Goal: Find specific page/section: Find specific page/section

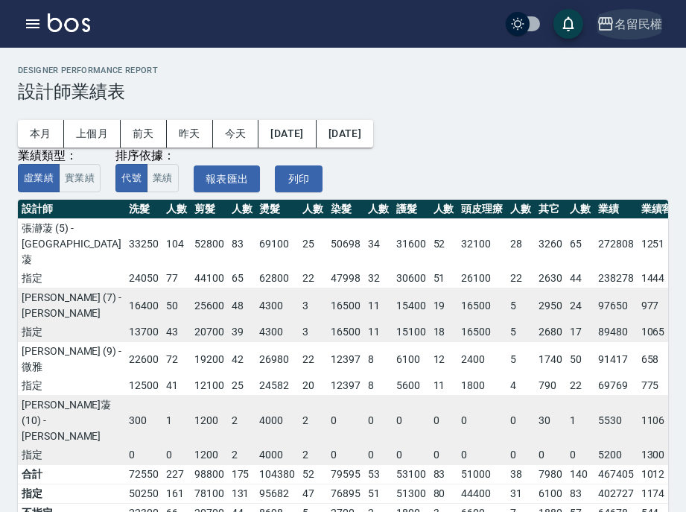
click at [631, 25] on div "名留民權" at bounding box center [639, 24] width 48 height 19
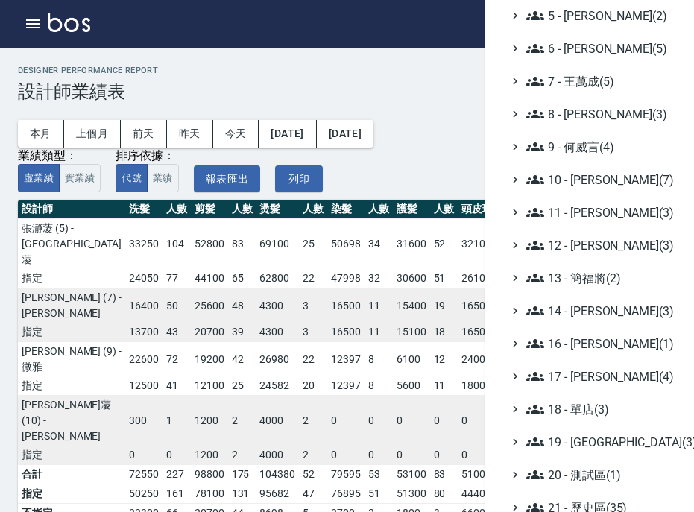
scroll to position [240, 0]
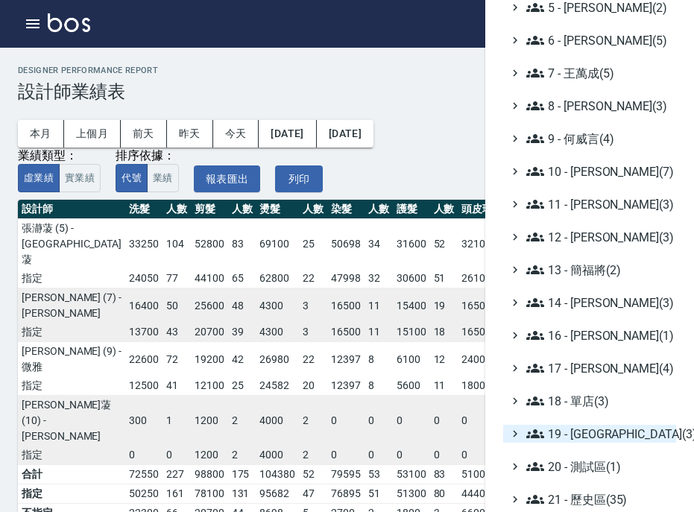
click at [513, 431] on icon at bounding box center [514, 433] width 13 height 13
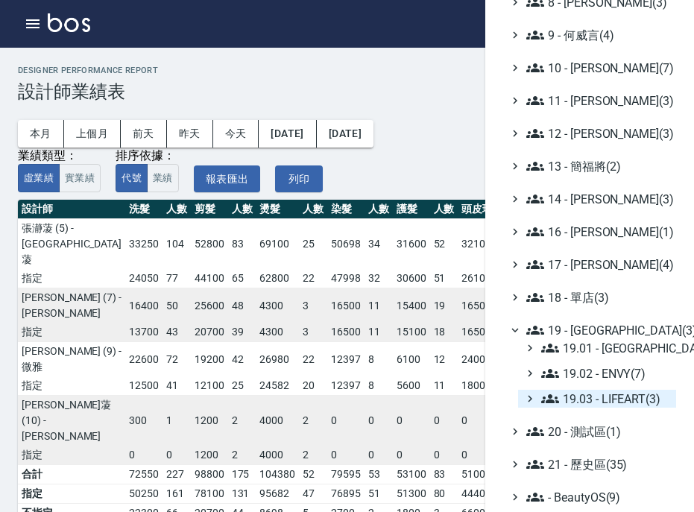
scroll to position [344, 0]
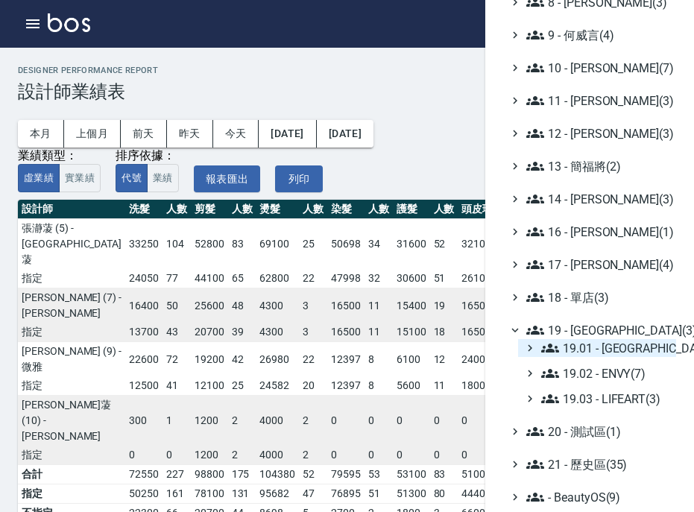
click at [528, 346] on icon at bounding box center [530, 348] width 4 height 7
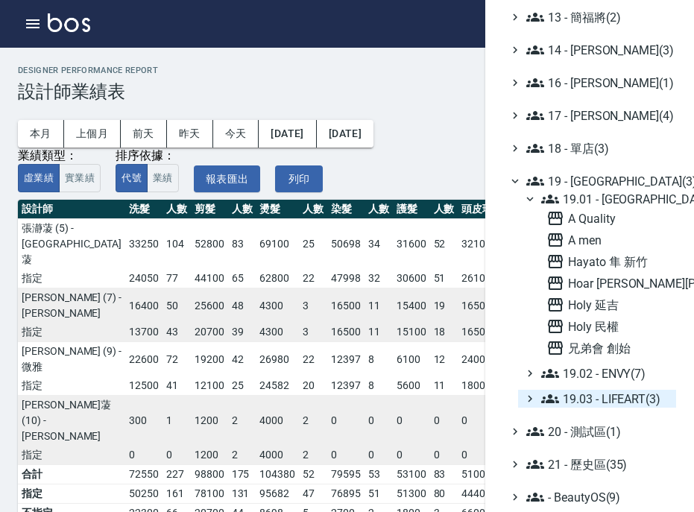
scroll to position [493, 0]
click at [531, 366] on div "19.02 - ENVY(7)" at bounding box center [597, 373] width 158 height 18
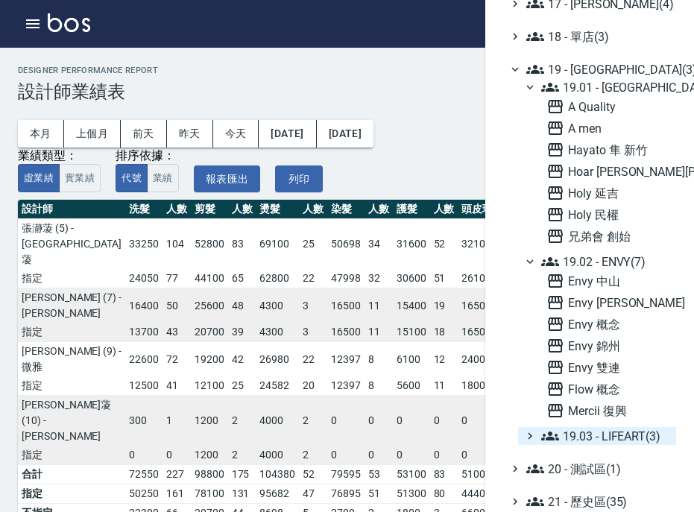
scroll to position [604, 0]
click at [528, 432] on icon at bounding box center [529, 436] width 13 height 13
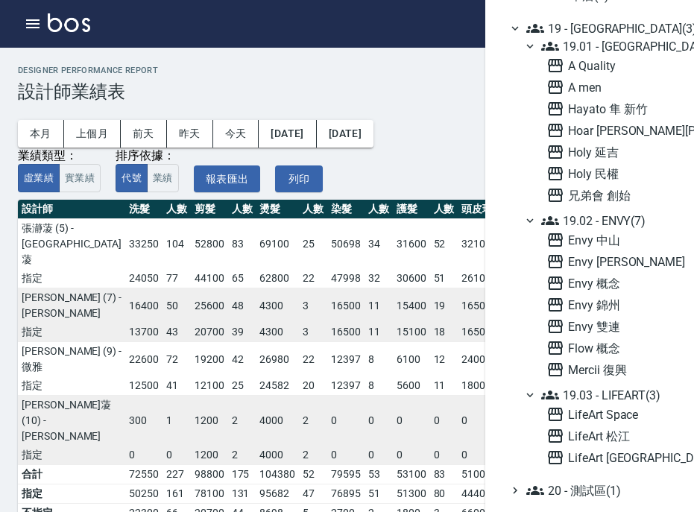
scroll to position [649, 0]
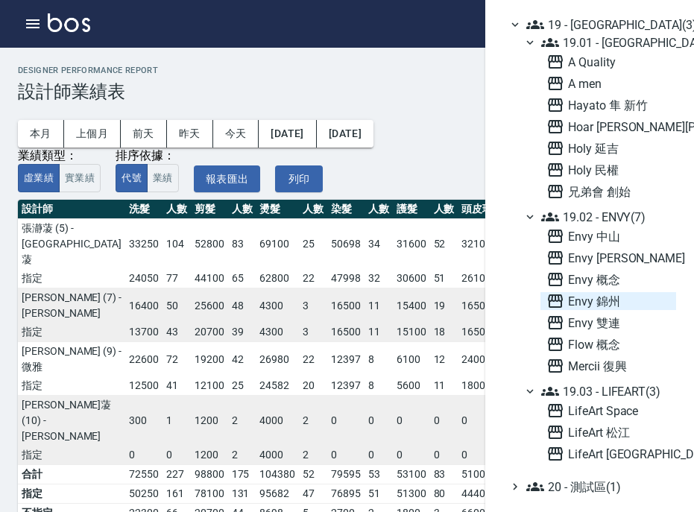
click at [608, 303] on span "Envy 錦州" at bounding box center [608, 301] width 124 height 18
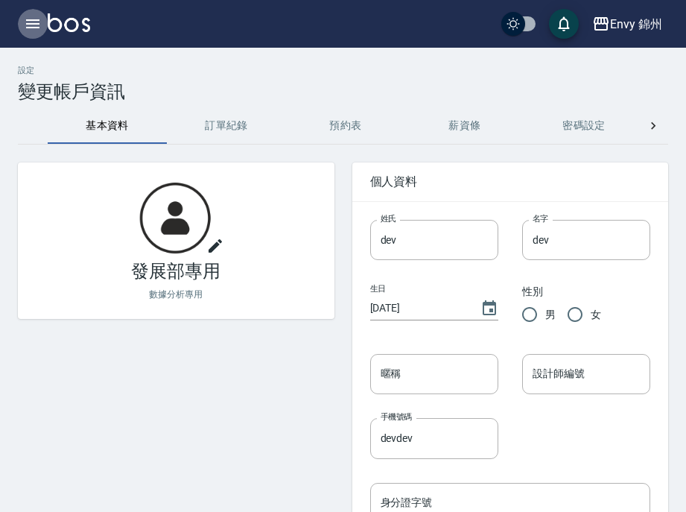
click at [42, 28] on button "button" at bounding box center [33, 24] width 30 height 30
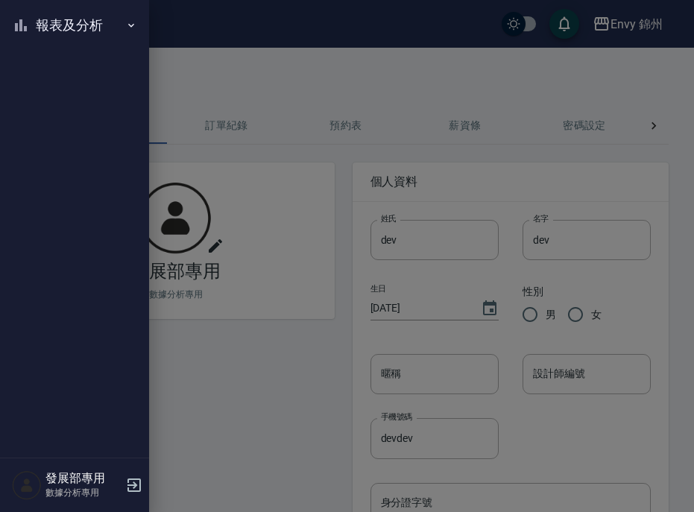
click at [120, 26] on button "報表及分析" at bounding box center [74, 25] width 137 height 39
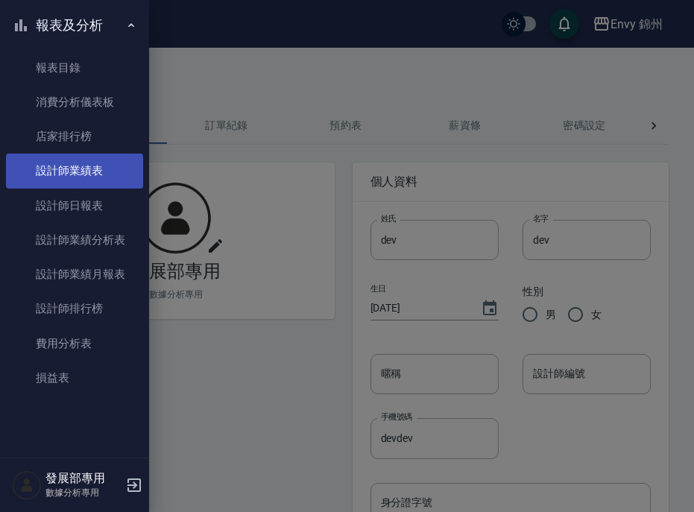
click at [72, 156] on link "設計師業績表" at bounding box center [74, 171] width 137 height 34
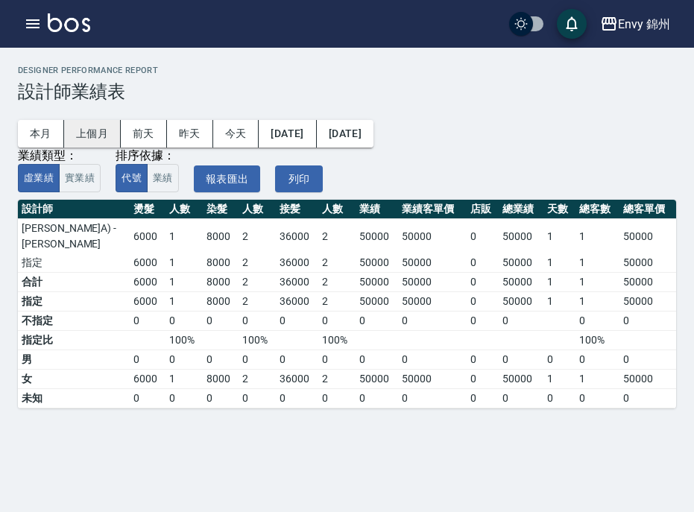
click at [104, 132] on button "上個月" at bounding box center [92, 134] width 57 height 28
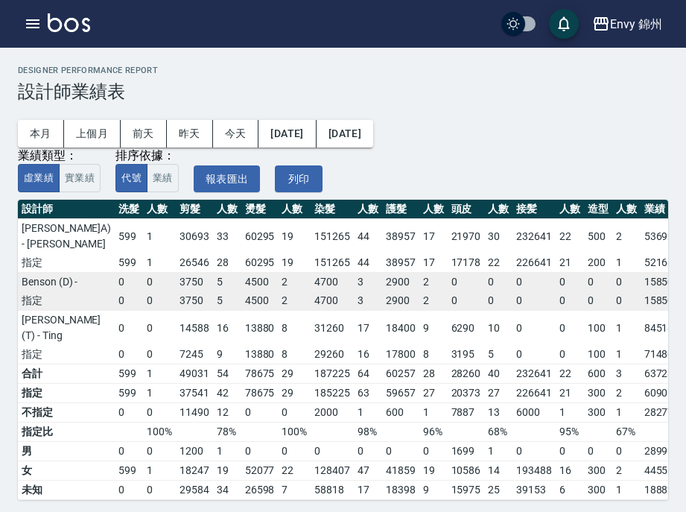
click at [554, 130] on div "本月 上個月 [DATE] [DATE] [DATE] [DATE] [DATE] 業績類型： 虛業績 實業績 排序依據： 代號 業績 報表匯出 列印" at bounding box center [343, 147] width 651 height 90
click at [534, 142] on div "本月 上個月 [DATE] [DATE] [DATE] [DATE] [DATE] 業績類型： 虛業績 實業績 排序依據： 代號 業績 報表匯出 列印" at bounding box center [343, 147] width 651 height 90
